Goal: Task Accomplishment & Management: Use online tool/utility

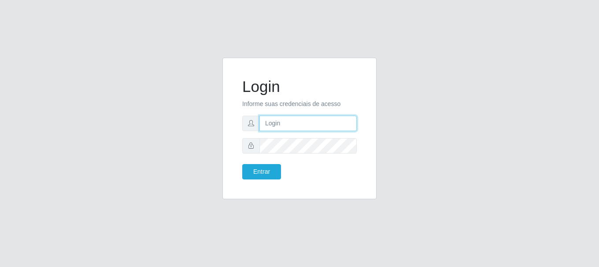
click at [285, 122] on input "text" at bounding box center [307, 123] width 97 height 15
type input "[EMAIL_ADDRESS][DOMAIN_NAME]"
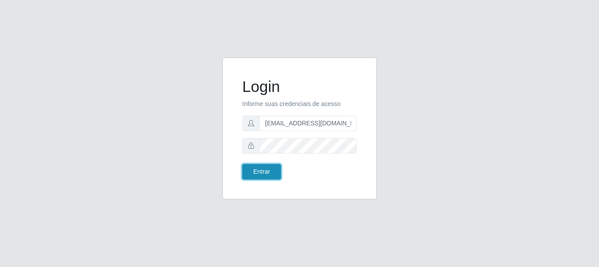
click at [269, 170] on button "Entrar" at bounding box center [261, 171] width 39 height 15
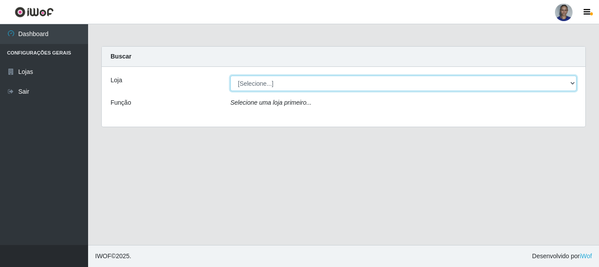
click at [560, 88] on select "[Selecione...] Supermercado [GEOGRAPHIC_DATA]" at bounding box center [403, 83] width 346 height 15
select select "165"
click at [230, 76] on select "[Selecione...] Supermercado [GEOGRAPHIC_DATA]" at bounding box center [403, 83] width 346 height 15
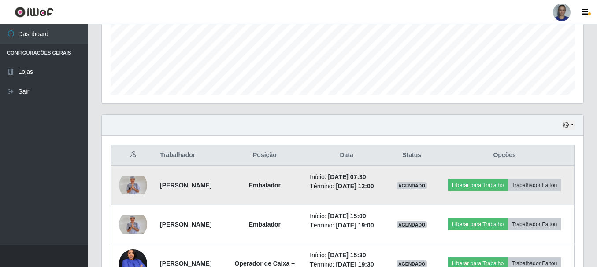
scroll to position [264, 0]
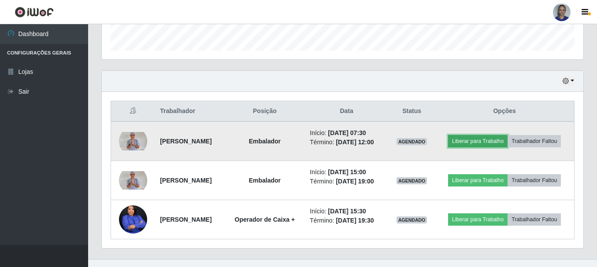
click at [486, 145] on button "Liberar para Trabalho" at bounding box center [477, 141] width 59 height 12
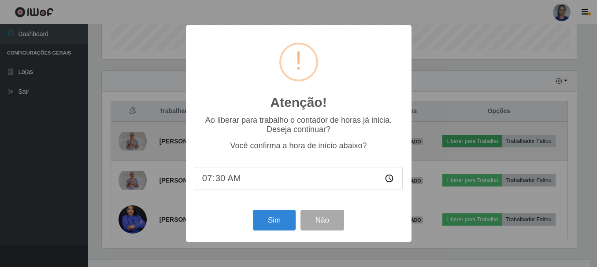
scroll to position [183, 477]
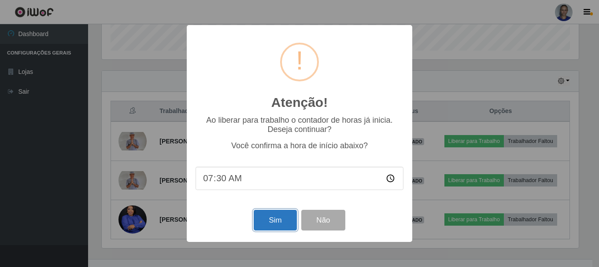
click at [271, 221] on button "Sim" at bounding box center [275, 220] width 43 height 21
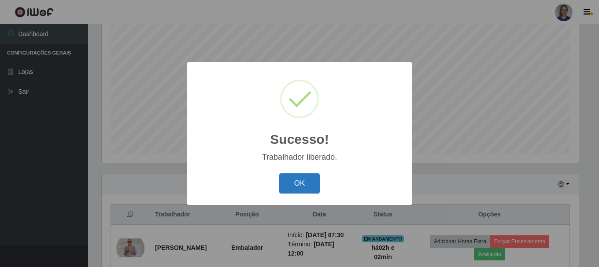
click at [291, 188] on button "OK" at bounding box center [299, 183] width 41 height 21
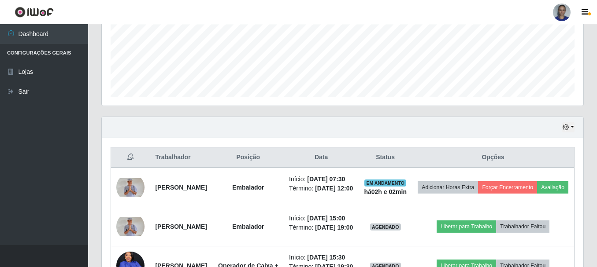
scroll to position [293, 0]
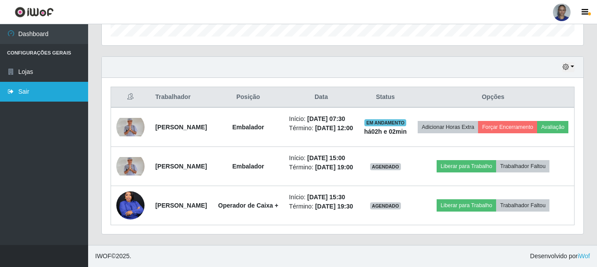
click at [24, 91] on link "Sair" at bounding box center [44, 92] width 88 height 20
